Goal: Task Accomplishment & Management: Complete application form

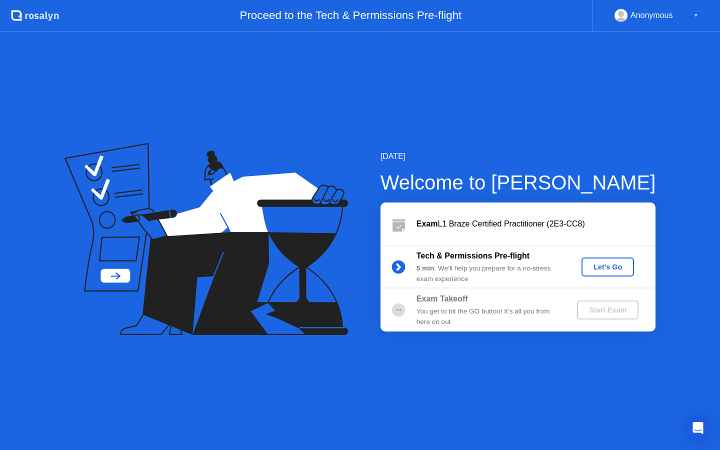
click at [607, 265] on div "Let's Go" at bounding box center [607, 267] width 44 height 8
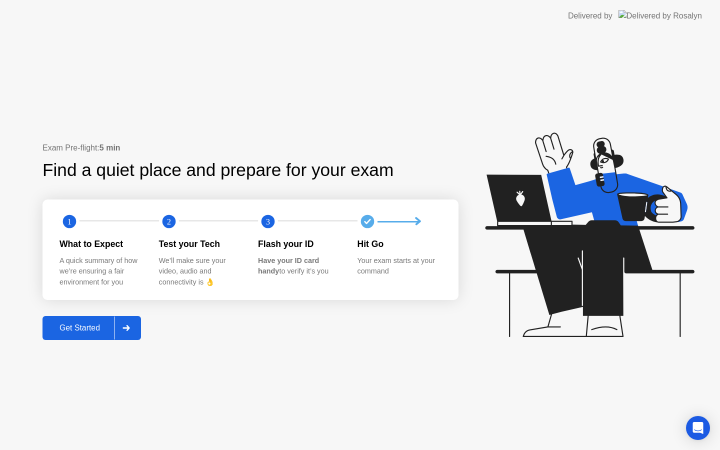
click at [82, 328] on div "Get Started" at bounding box center [79, 327] width 68 height 9
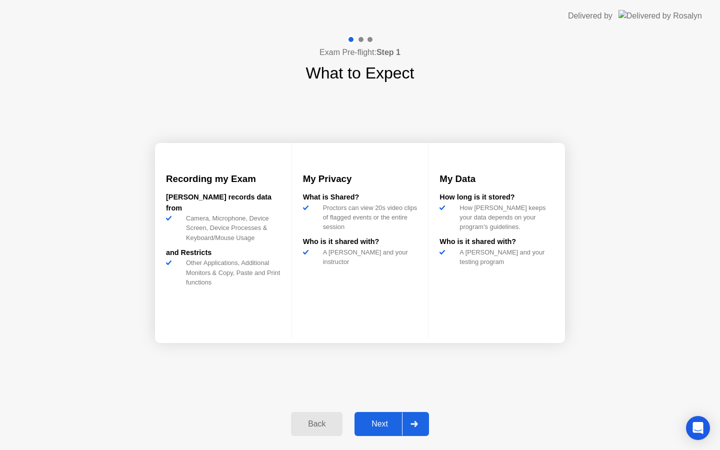
click at [379, 429] on button "Next" at bounding box center [391, 424] width 74 height 24
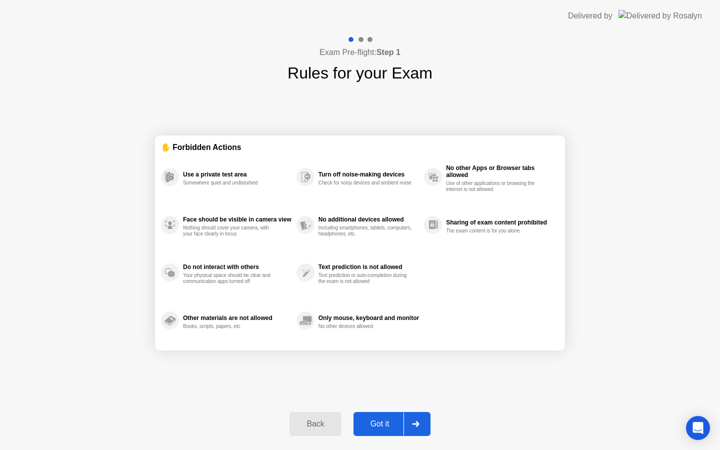
click at [380, 422] on div "Got it" at bounding box center [379, 423] width 47 height 9
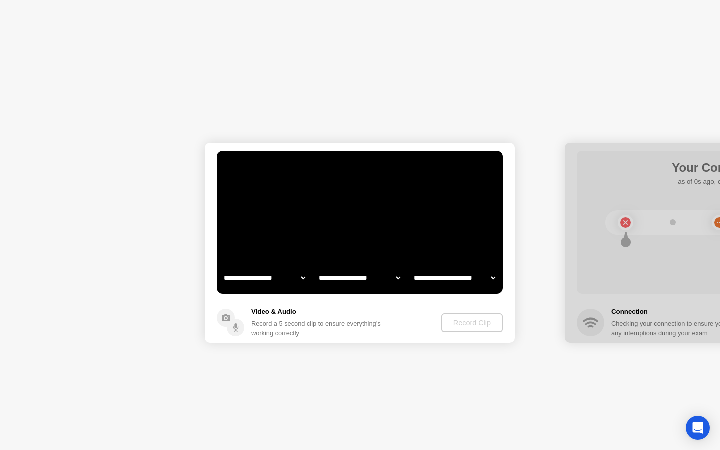
select select "**********"
select select "*******"
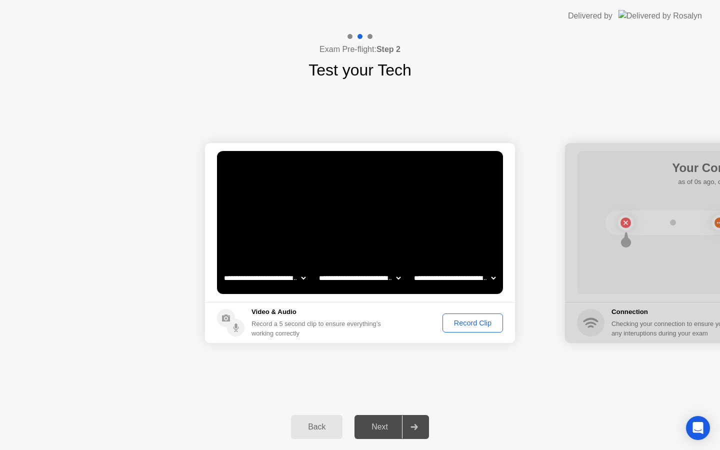
click at [454, 327] on div "Record Clip" at bounding box center [472, 323] width 53 height 8
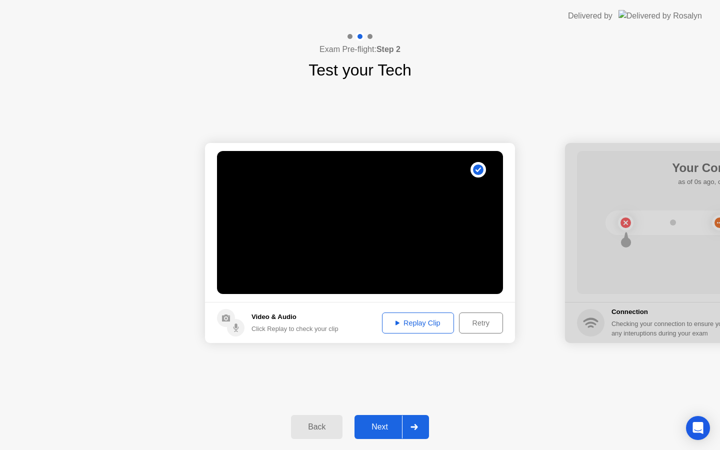
click at [469, 325] on div "Retry" at bounding box center [480, 323] width 37 height 8
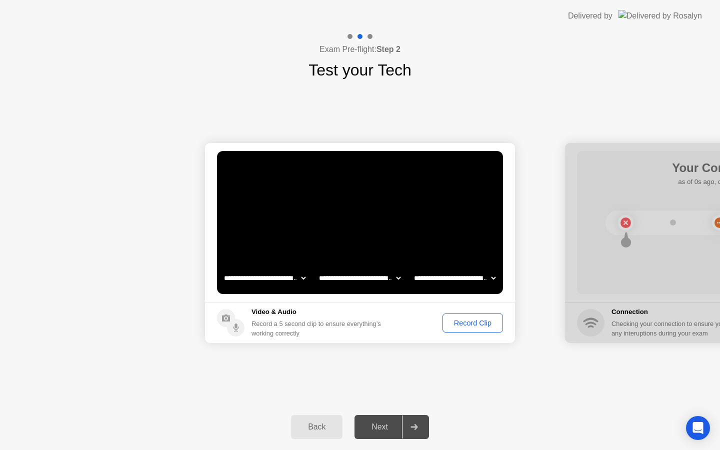
click at [460, 324] on div "Record Clip" at bounding box center [472, 323] width 53 height 8
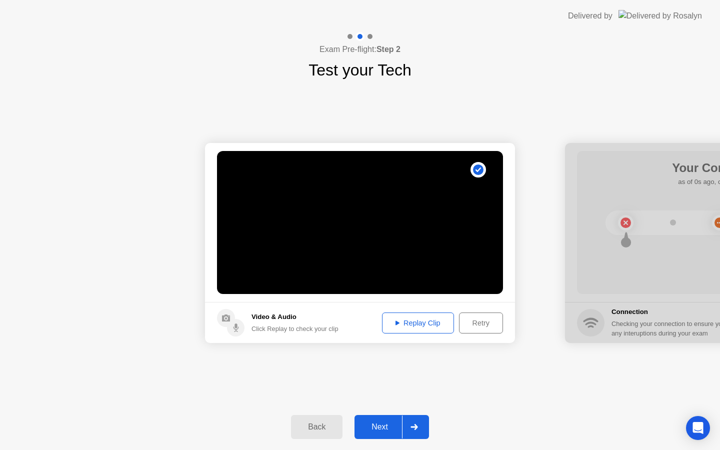
click at [379, 422] on div "Next" at bounding box center [379, 426] width 44 height 9
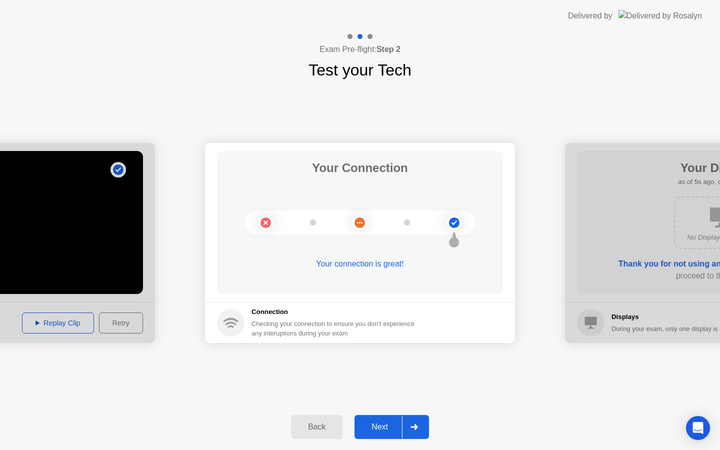
click at [371, 427] on div "Next" at bounding box center [379, 426] width 44 height 9
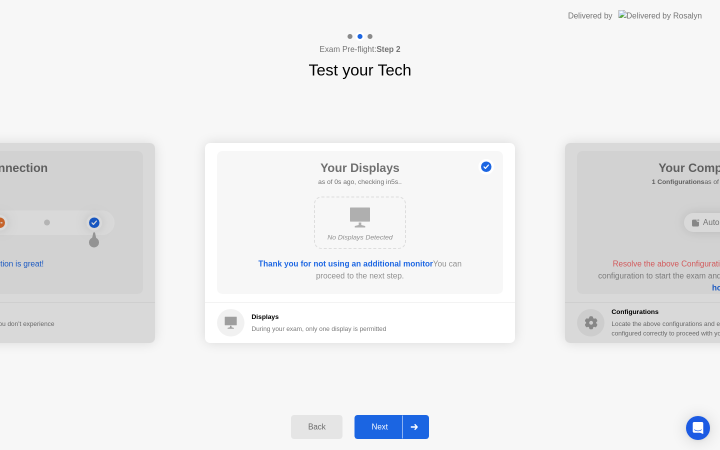
click at [389, 425] on div "Next" at bounding box center [379, 426] width 44 height 9
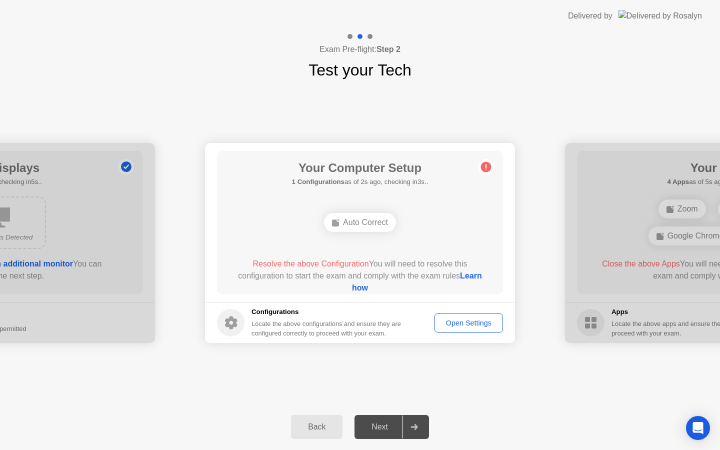
click at [367, 224] on div "Auto Correct" at bounding box center [360, 222] width 72 height 19
click at [453, 322] on div "Open Settings" at bounding box center [468, 323] width 61 height 8
click at [361, 222] on div "Auto Correct" at bounding box center [360, 222] width 72 height 19
click at [361, 287] on link "Learn how" at bounding box center [417, 281] width 130 height 20
click at [456, 319] on div "Open Settings" at bounding box center [468, 323] width 61 height 8
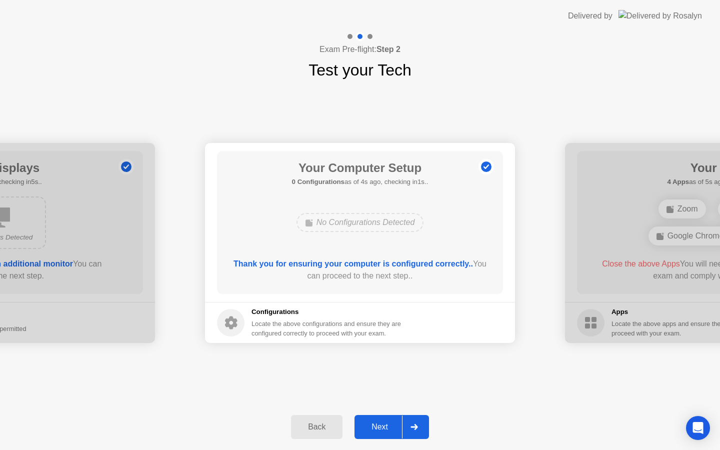
click at [384, 422] on div "Next" at bounding box center [379, 426] width 44 height 9
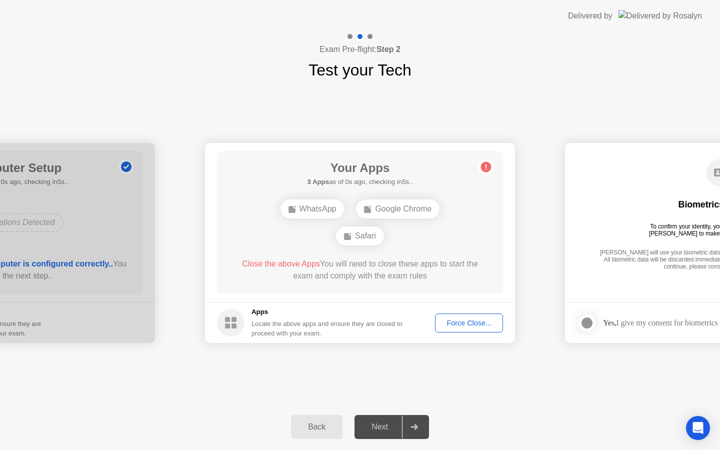
click at [380, 329] on div "Locate the above apps and ensure they are closed to proceed with your exam." at bounding box center [326, 328] width 151 height 19
click at [449, 323] on div "Force Close..." at bounding box center [468, 323] width 61 height 8
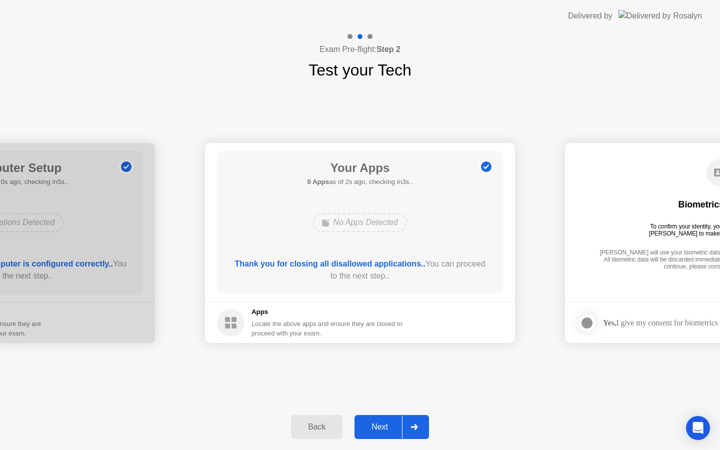
click at [384, 430] on div "Next" at bounding box center [379, 426] width 44 height 9
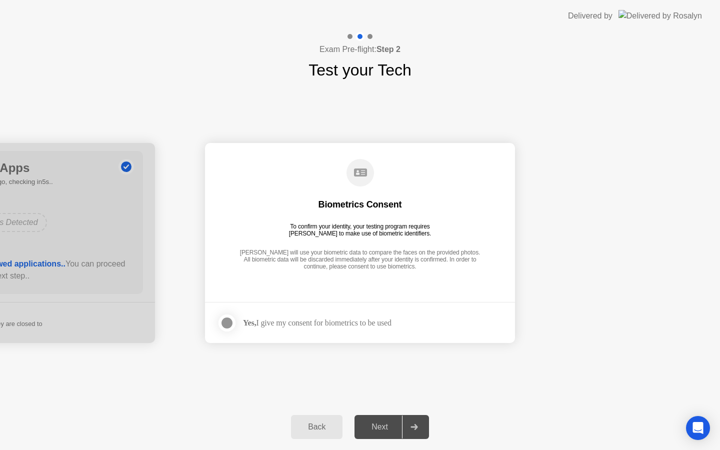
click at [375, 425] on div "Next" at bounding box center [379, 426] width 44 height 9
click at [231, 325] on div at bounding box center [227, 323] width 12 height 12
click at [374, 426] on div "Next" at bounding box center [379, 426] width 44 height 9
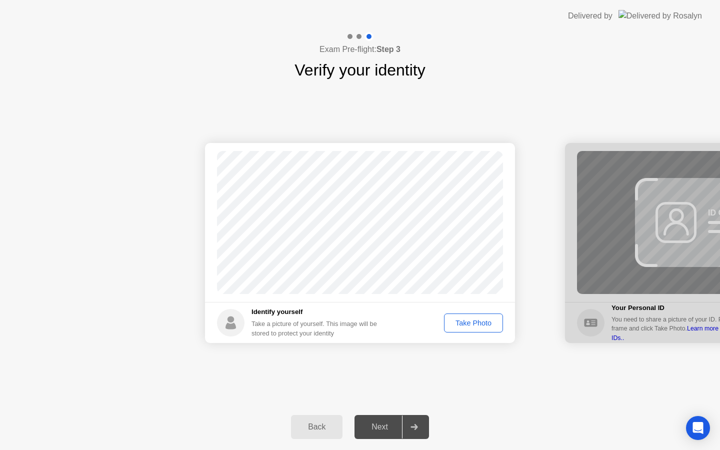
click at [478, 321] on div "Take Photo" at bounding box center [473, 323] width 52 height 8
click at [380, 431] on div "Next" at bounding box center [379, 426] width 44 height 9
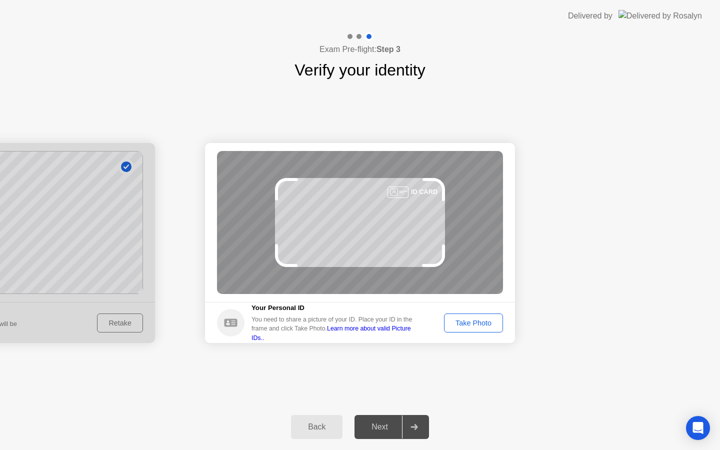
click at [469, 326] on div "Take Photo" at bounding box center [473, 323] width 52 height 8
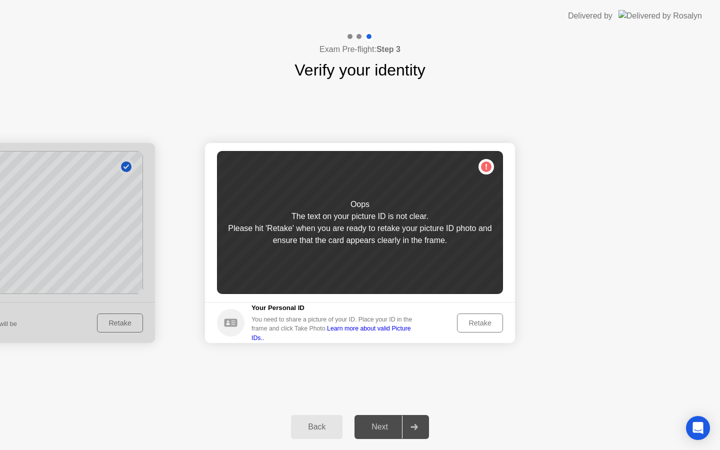
click at [470, 331] on button "Retake" at bounding box center [480, 322] width 46 height 19
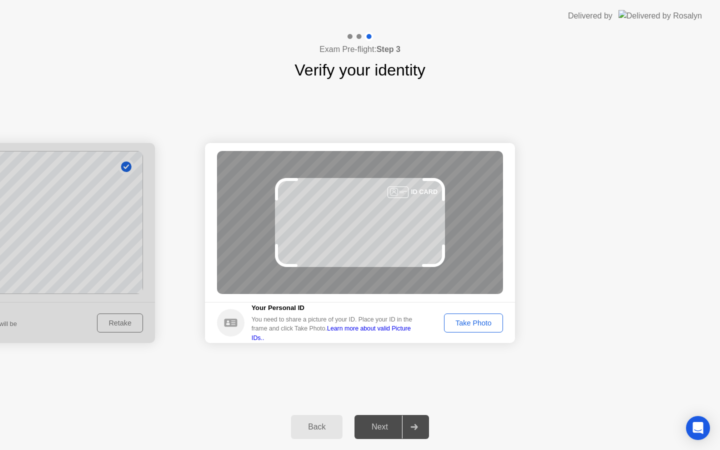
click at [470, 331] on button "Take Photo" at bounding box center [473, 322] width 59 height 19
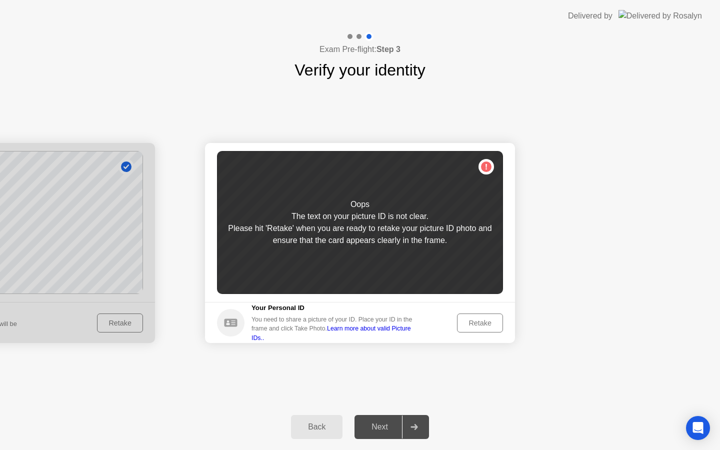
click at [474, 327] on div "Retake" at bounding box center [479, 323] width 39 height 8
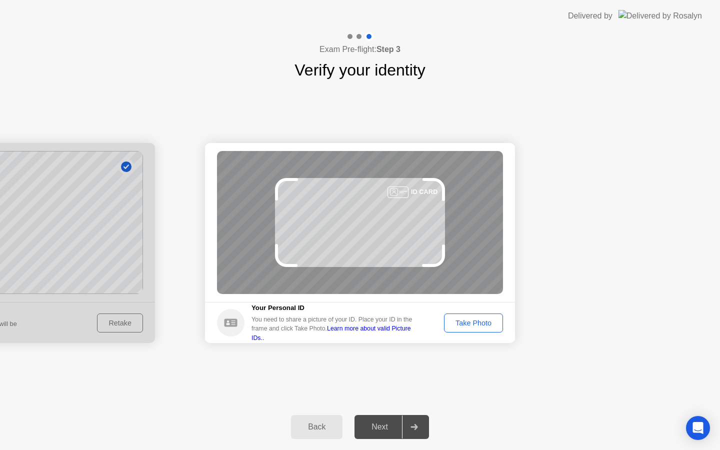
click at [474, 327] on div "Take Photo" at bounding box center [473, 323] width 52 height 8
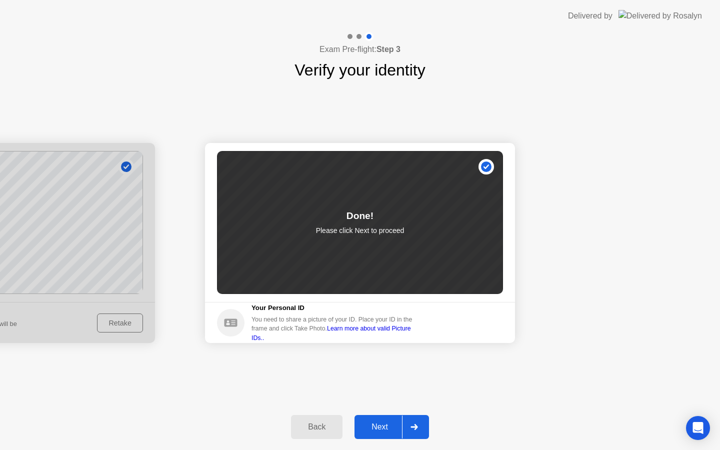
click at [380, 420] on button "Next" at bounding box center [391, 427] width 74 height 24
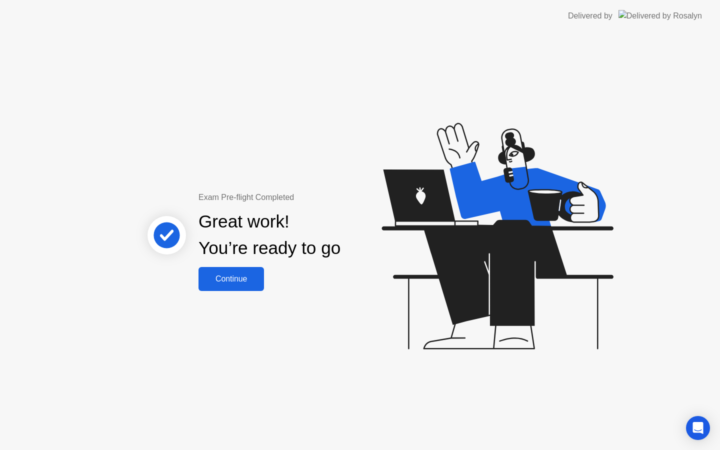
click at [244, 280] on div "Continue" at bounding box center [230, 278] width 59 height 9
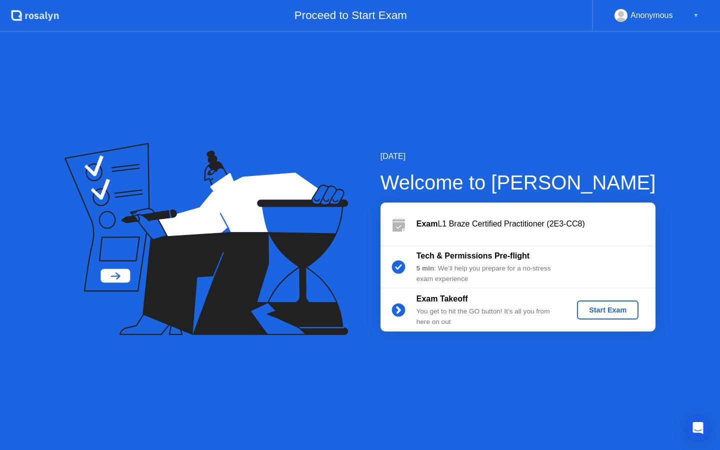
click at [619, 316] on button "Start Exam" at bounding box center [607, 309] width 61 height 19
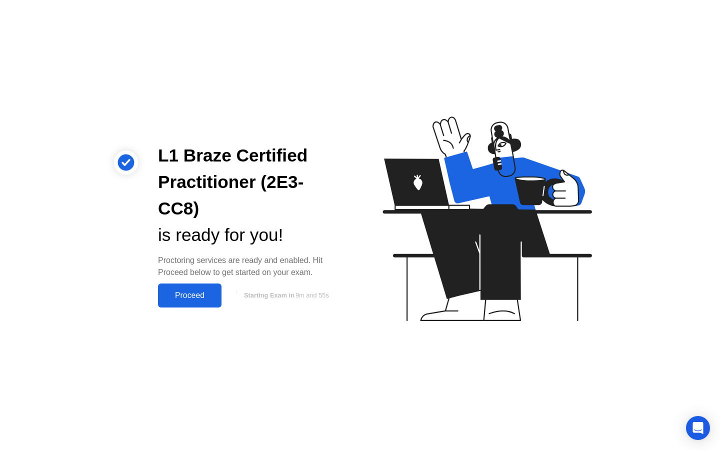
click at [199, 291] on div "Proceed" at bounding box center [189, 295] width 57 height 9
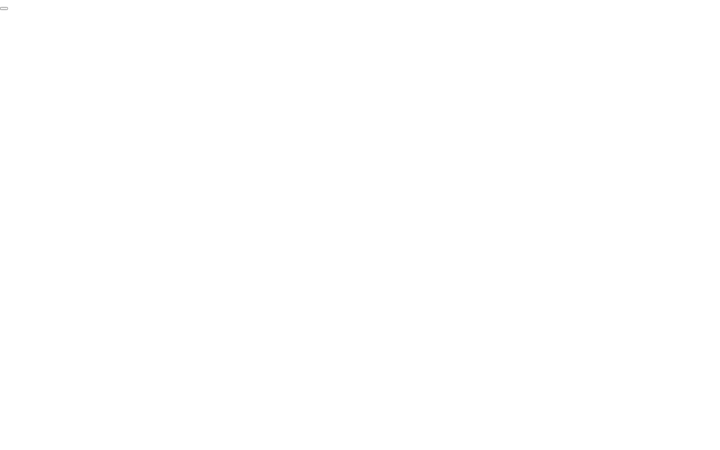
click div "End Proctoring Session"
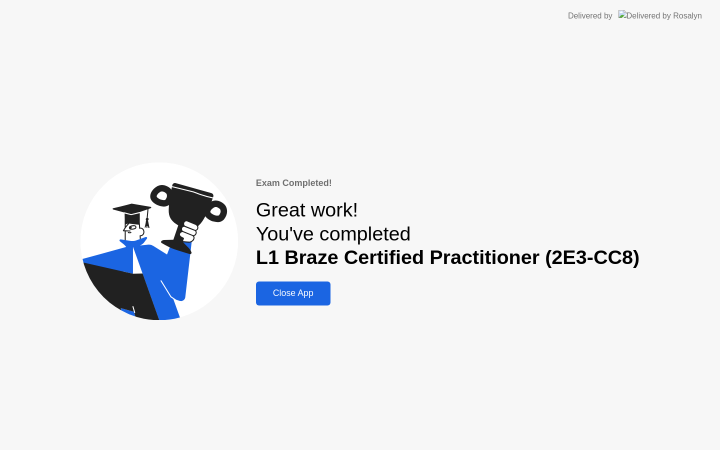
click at [325, 291] on div "Close App" at bounding box center [293, 293] width 68 height 10
